Goal: Navigation & Orientation: Understand site structure

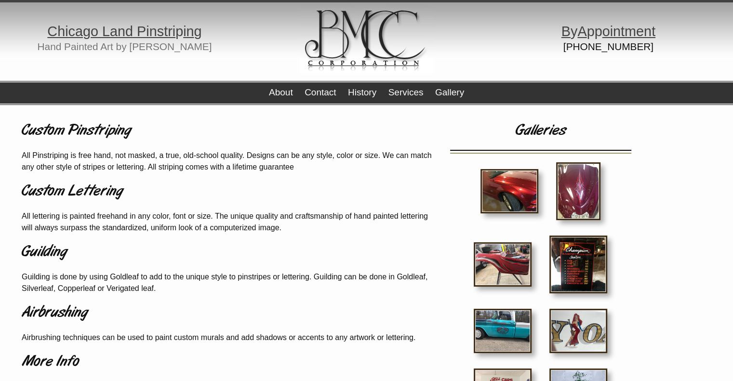
click at [510, 200] on img at bounding box center [510, 191] width 58 height 44
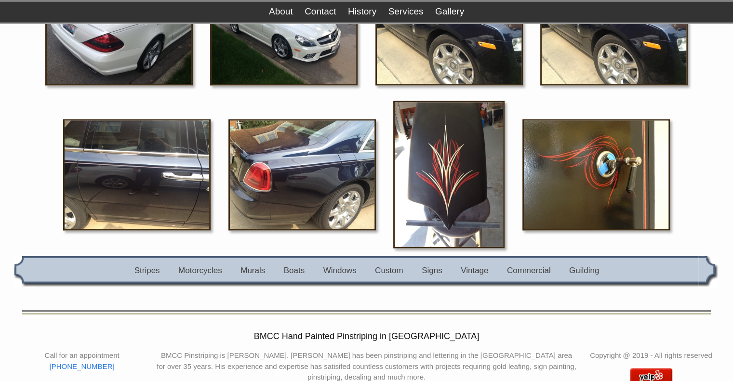
scroll to position [1784, 0]
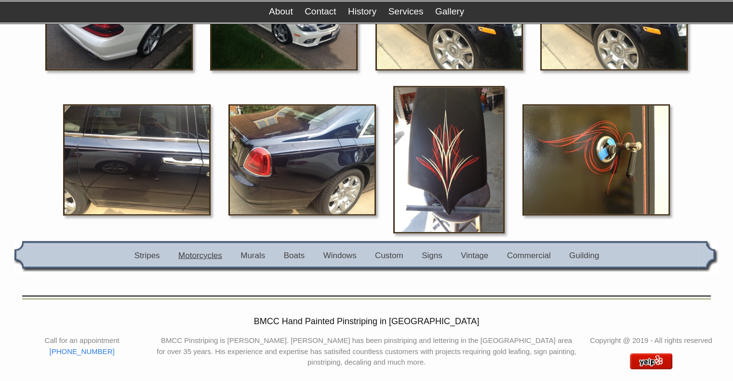
click at [206, 251] on link "Motorcycles" at bounding box center [200, 255] width 44 height 9
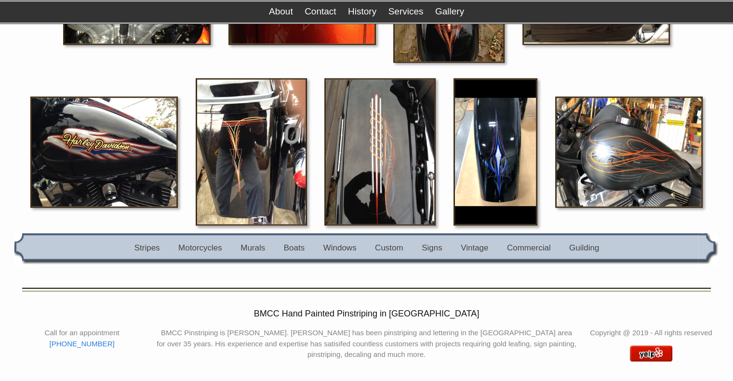
scroll to position [1611, 0]
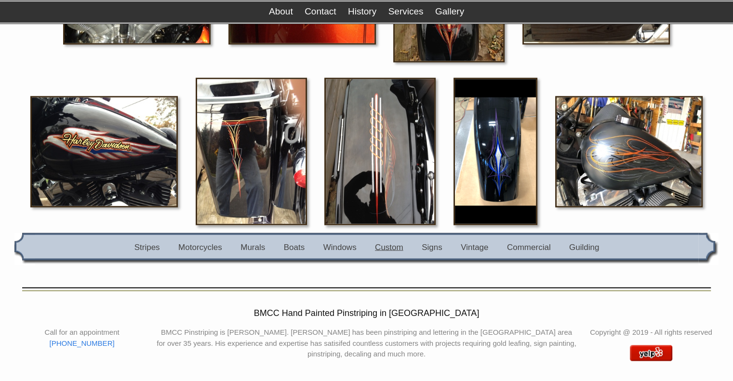
click at [397, 243] on link "Custom" at bounding box center [389, 247] width 28 height 9
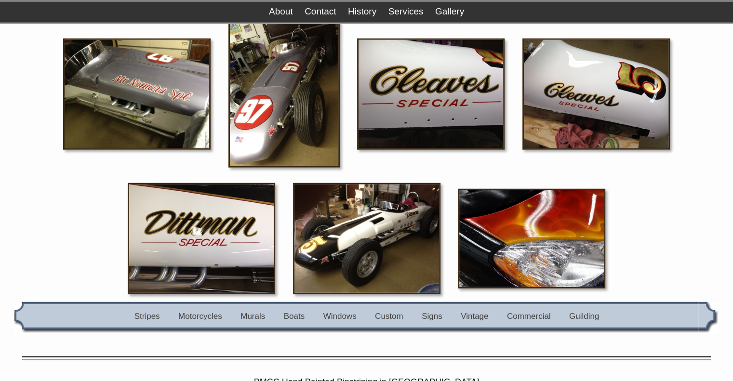
scroll to position [2652, 0]
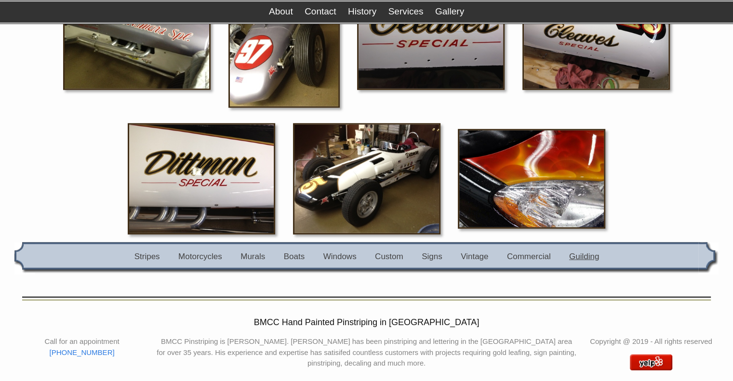
click at [588, 252] on link "Guilding" at bounding box center [585, 256] width 30 height 9
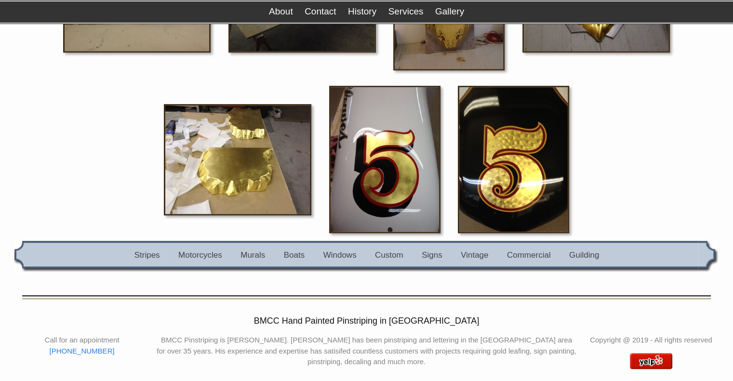
scroll to position [709, 0]
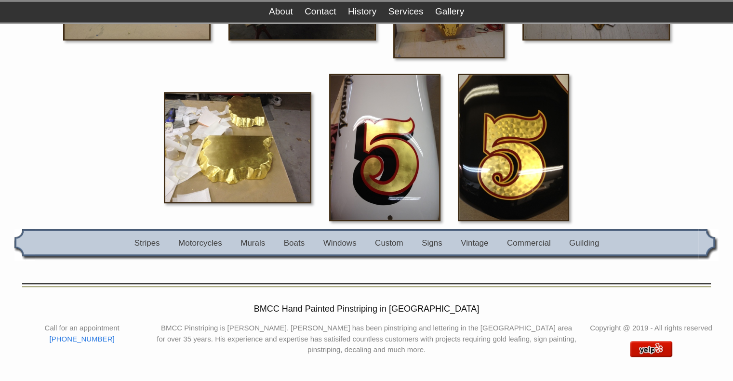
click at [254, 234] on nav "Stripes Motorcycles Murals Boats Windows Custom Signs Vintage Commercial Guildi…" at bounding box center [367, 245] width 664 height 32
click at [251, 239] on link "Murals" at bounding box center [253, 243] width 25 height 9
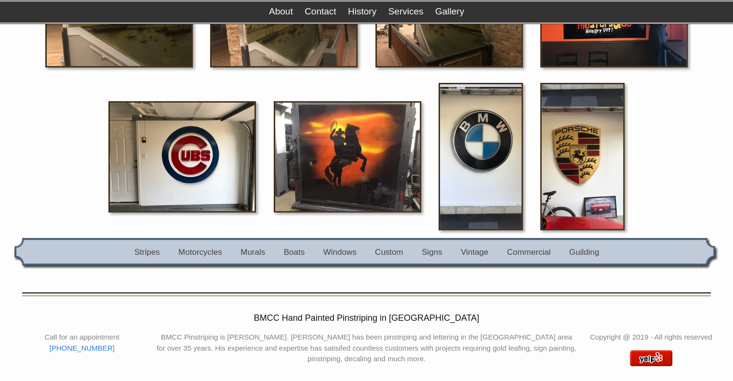
scroll to position [367, 0]
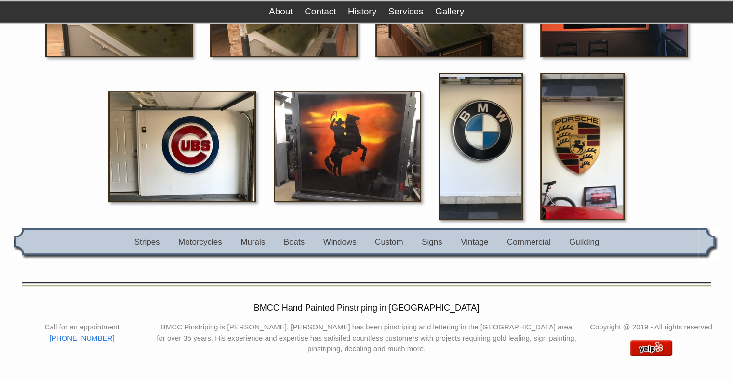
click at [278, 12] on link "About" at bounding box center [281, 11] width 24 height 10
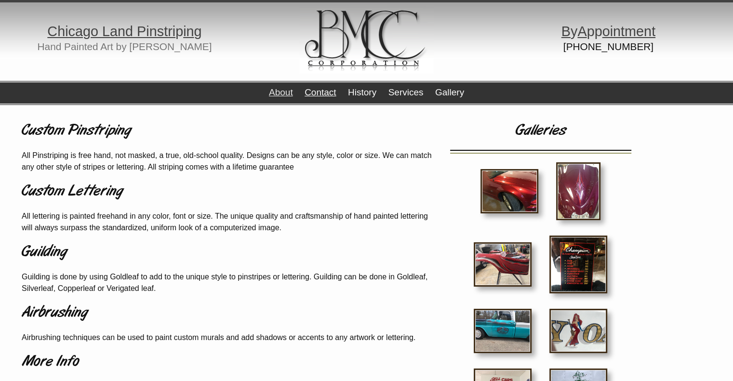
click at [309, 95] on link "Contact" at bounding box center [320, 92] width 31 height 10
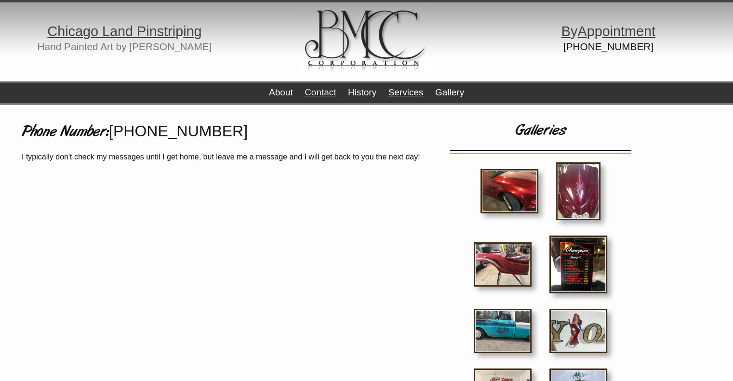
click at [398, 94] on link "Services" at bounding box center [406, 92] width 35 height 10
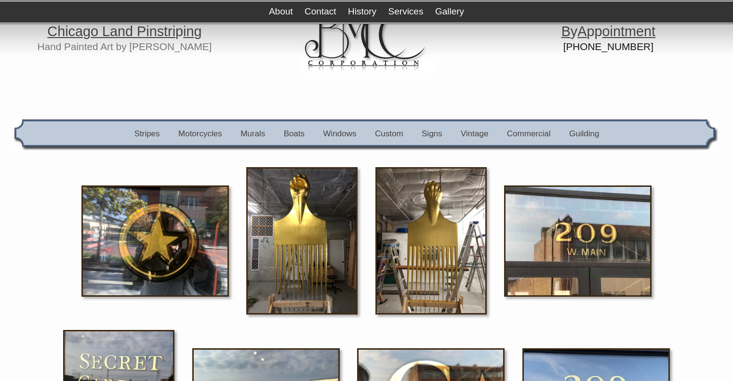
scroll to position [709, 0]
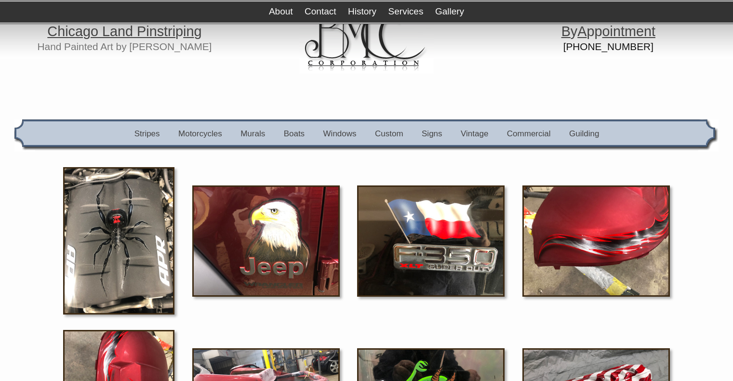
scroll to position [2652, 0]
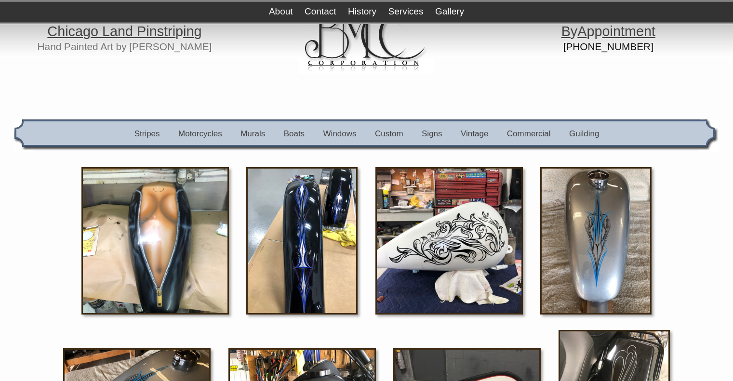
scroll to position [1611, 0]
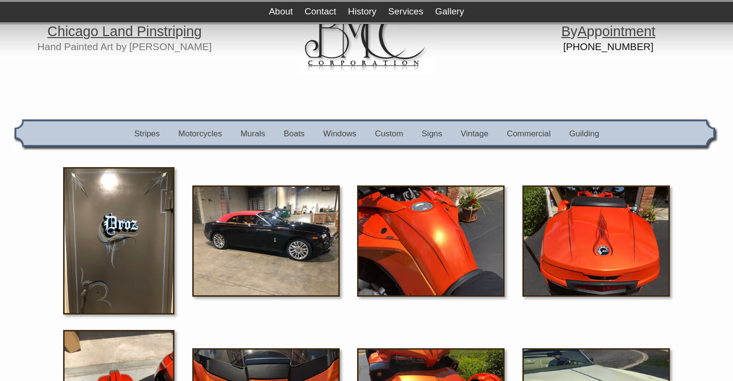
scroll to position [1784, 0]
